Goal: Information Seeking & Learning: Understand process/instructions

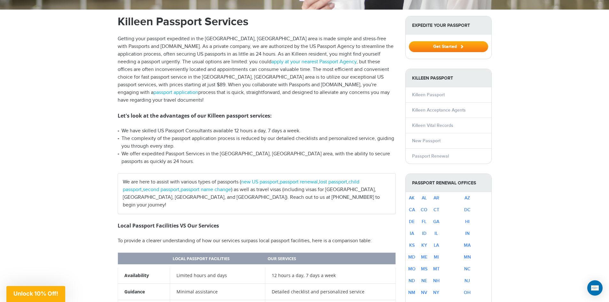
scroll to position [224, 0]
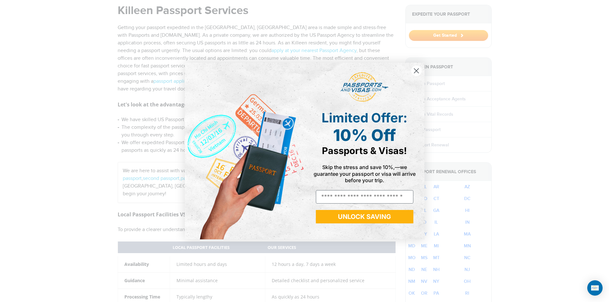
click at [416, 72] on circle "Close dialog" at bounding box center [416, 71] width 11 height 11
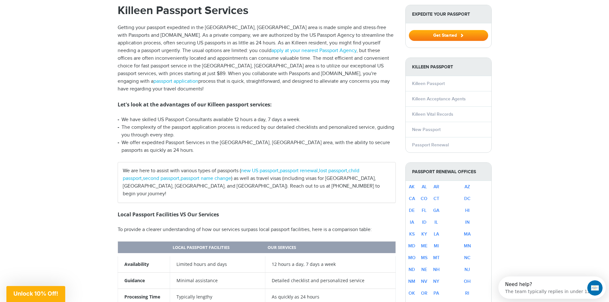
scroll to position [0, 0]
click at [415, 196] on link "CA" at bounding box center [412, 198] width 6 height 5
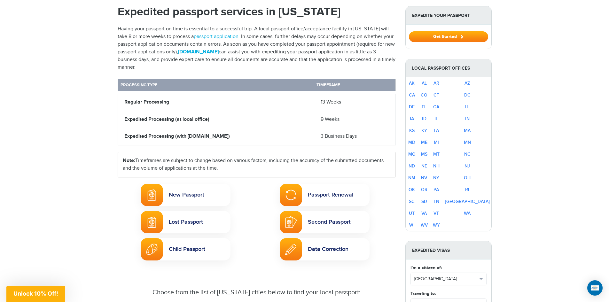
scroll to position [224, 0]
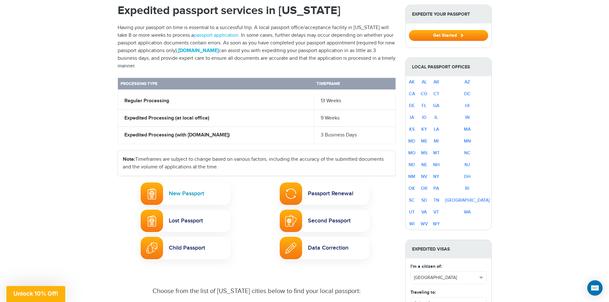
click at [172, 187] on link "New Passport" at bounding box center [186, 194] width 90 height 22
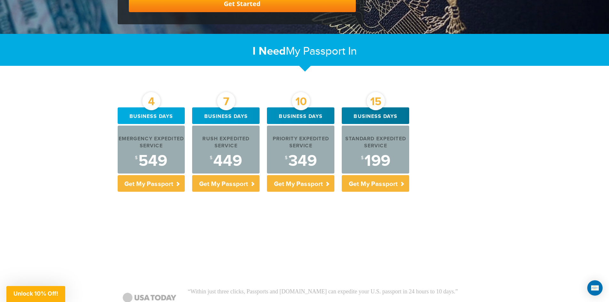
scroll to position [192, 0]
